Goal: Information Seeking & Learning: Learn about a topic

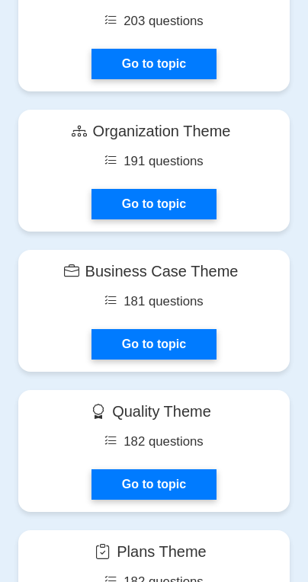
scroll to position [1448, 0]
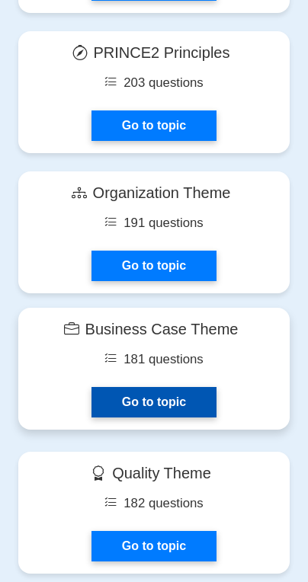
click at [114, 410] on link "Go to topic" at bounding box center [153, 402] width 125 height 30
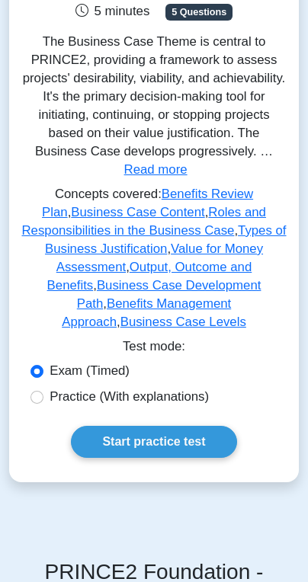
scroll to position [457, 0]
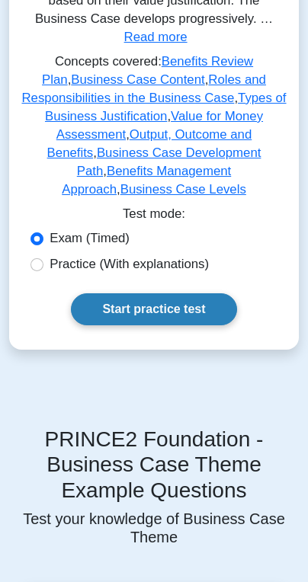
click at [120, 293] on link "Start practice test" at bounding box center [153, 309] width 165 height 32
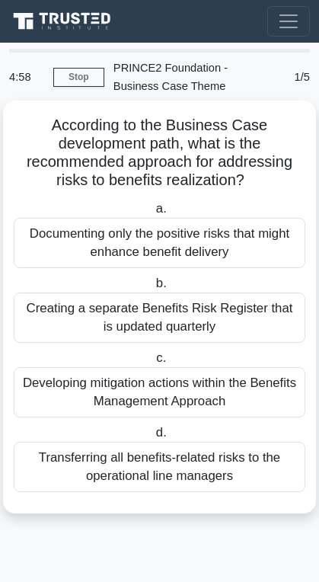
click at [107, 262] on div "Documenting only the positive risks that might enhance benefit delivery" at bounding box center [160, 243] width 292 height 50
click at [152, 214] on input "a. Documenting only the positive risks that might enhance benefit delivery" at bounding box center [152, 209] width 0 height 10
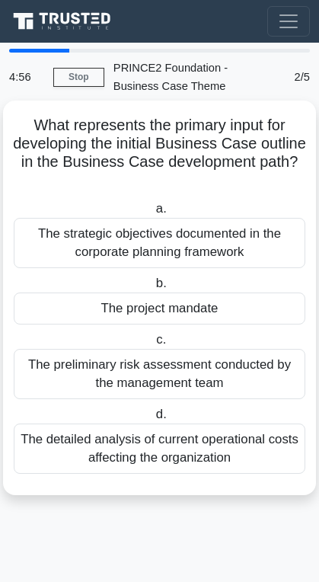
click at [105, 240] on div "The strategic objectives documented in the corporate planning framework" at bounding box center [160, 243] width 292 height 50
click at [152, 214] on input "a. The strategic objectives documented in the corporate planning framework" at bounding box center [152, 209] width 0 height 10
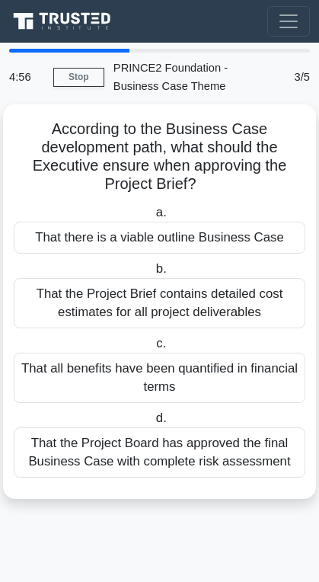
click at [105, 240] on div "That there is a viable outline Business Case" at bounding box center [160, 238] width 292 height 32
click at [152, 218] on input "a. That there is a viable outline Business Case" at bounding box center [152, 213] width 0 height 10
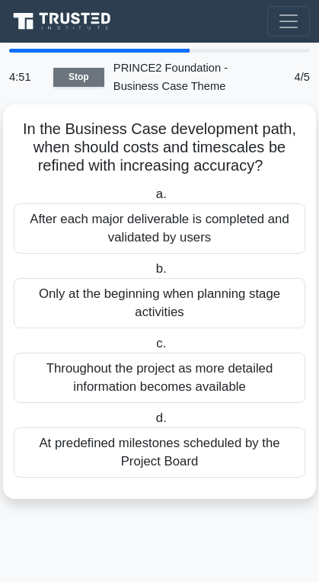
click at [85, 70] on link "Stop" at bounding box center [78, 77] width 51 height 19
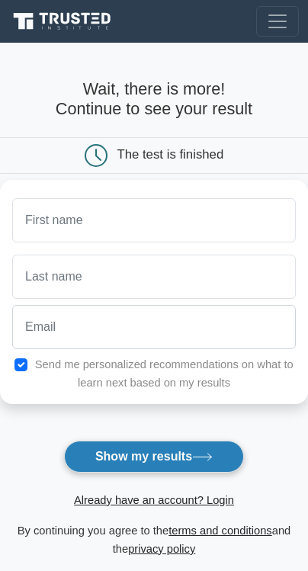
click at [175, 456] on button "Show my results" at bounding box center [154, 456] width 180 height 32
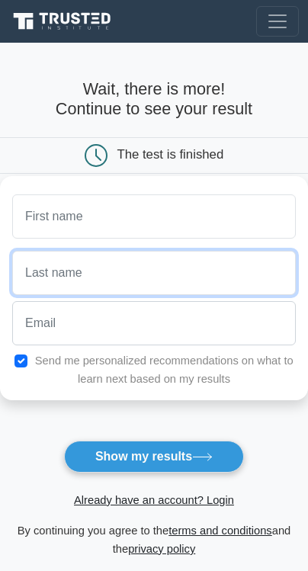
click at [120, 281] on input "text" at bounding box center [153, 273] width 283 height 44
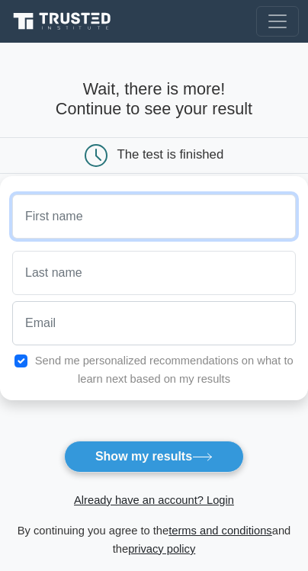
click at [101, 225] on input "text" at bounding box center [153, 216] width 283 height 44
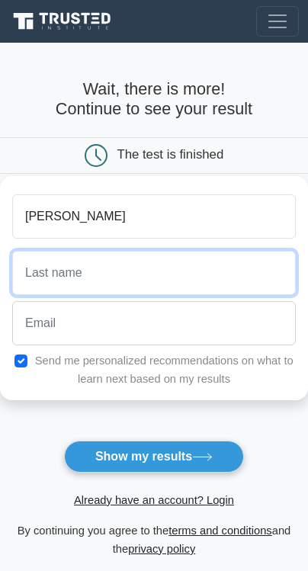
click at [168, 286] on input "text" at bounding box center [153, 273] width 283 height 44
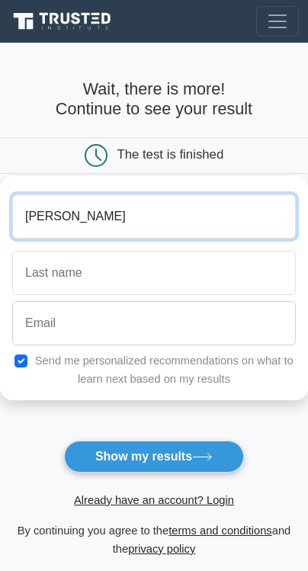
drag, startPoint x: 152, startPoint y: 216, endPoint x: 56, endPoint y: 219, distance: 96.1
click at [56, 219] on input "moses" at bounding box center [153, 216] width 283 height 44
drag, startPoint x: 62, startPoint y: 224, endPoint x: 31, endPoint y: 223, distance: 30.5
click at [31, 223] on input "smose" at bounding box center [153, 216] width 283 height 44
type input "seklimq"
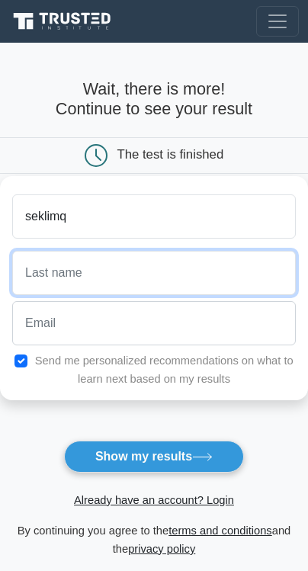
click at [94, 281] on input "text" at bounding box center [153, 273] width 283 height 44
click at [94, 281] on input "cfv" at bounding box center [153, 273] width 283 height 44
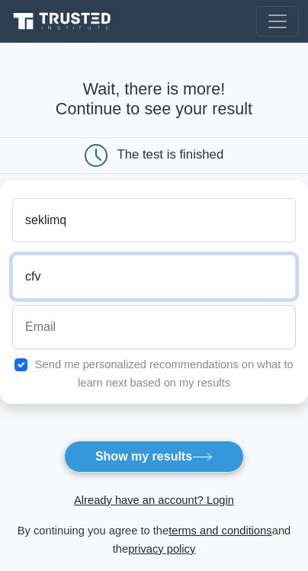
type input "cfv"
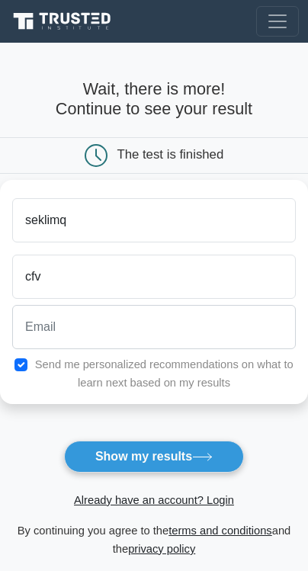
drag, startPoint x: 167, startPoint y: 14, endPoint x: 187, endPoint y: 27, distance: 24.3
click at [191, 15] on div "Register" at bounding box center [154, 21] width 308 height 30
